Goal: Find specific page/section: Find specific page/section

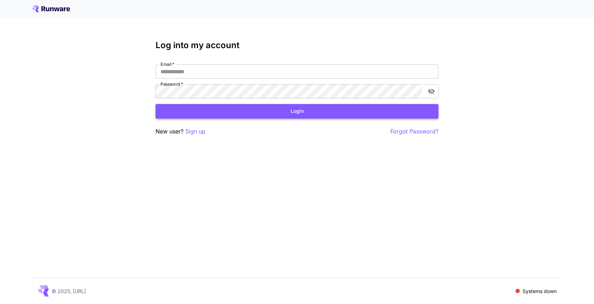
type input "**********"
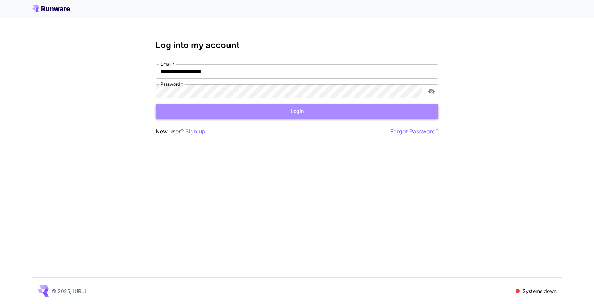
click at [303, 114] on button "Login" at bounding box center [297, 111] width 283 height 14
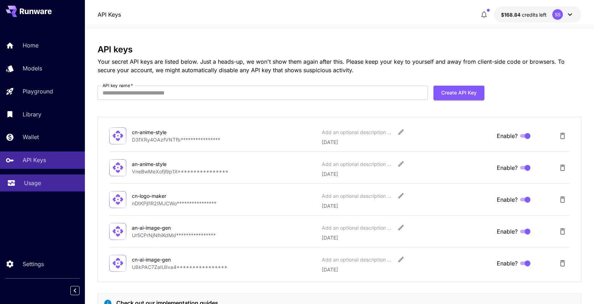
click at [31, 184] on p "Usage" at bounding box center [32, 183] width 17 height 8
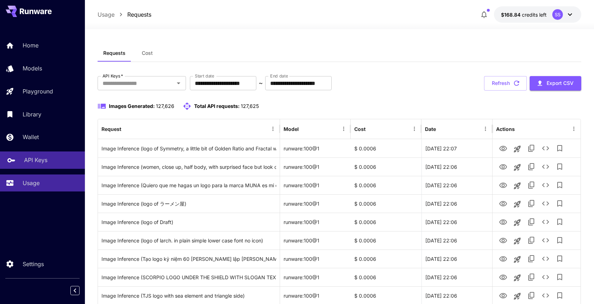
click at [36, 160] on p "API Keys" at bounding box center [35, 160] width 23 height 8
